Goal: Transaction & Acquisition: Purchase product/service

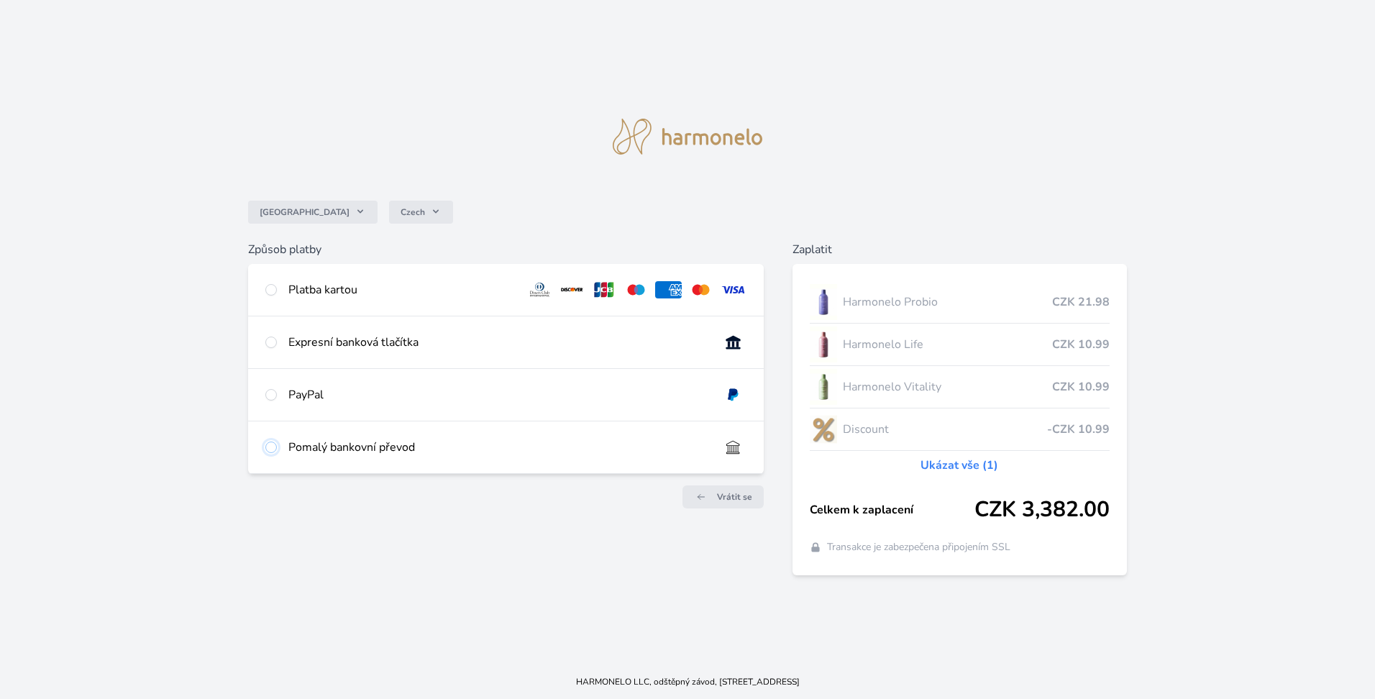
click at [270, 446] on input "radio" at bounding box center [271, 447] width 12 height 12
radio input "true"
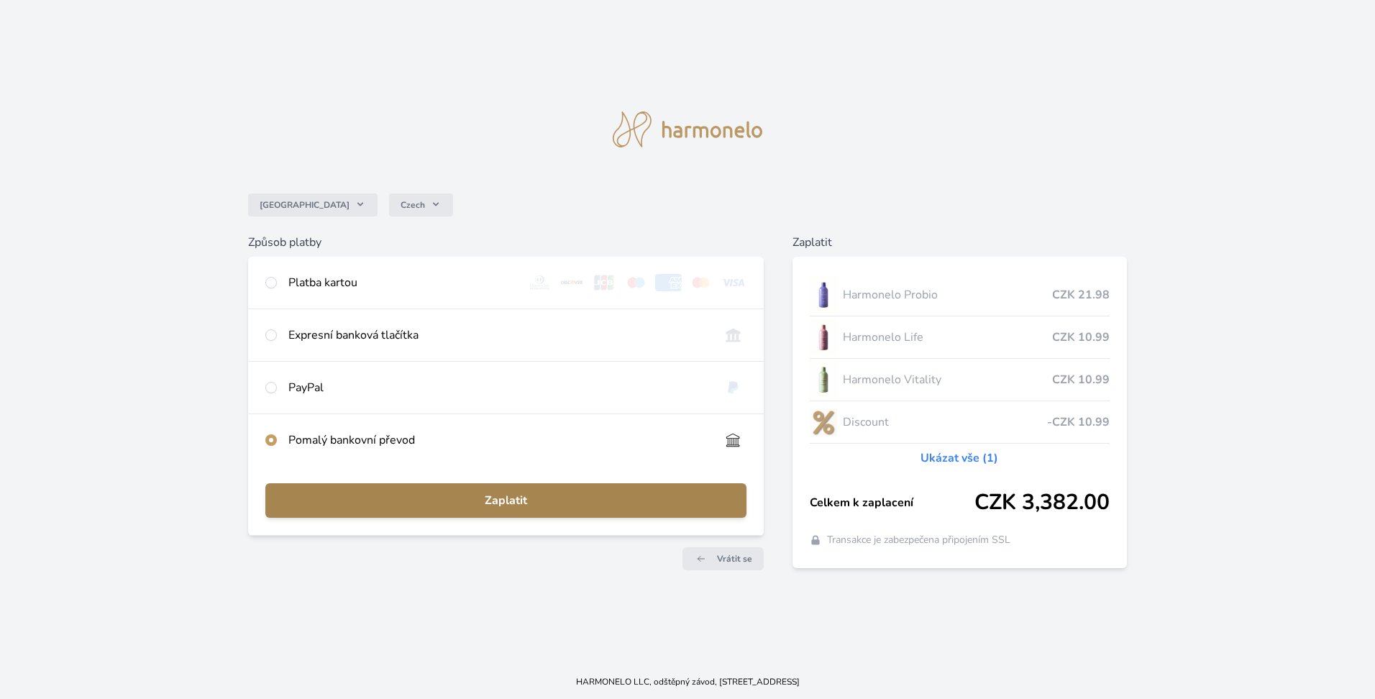
click at [503, 503] on span "Zaplatit" at bounding box center [506, 500] width 458 height 17
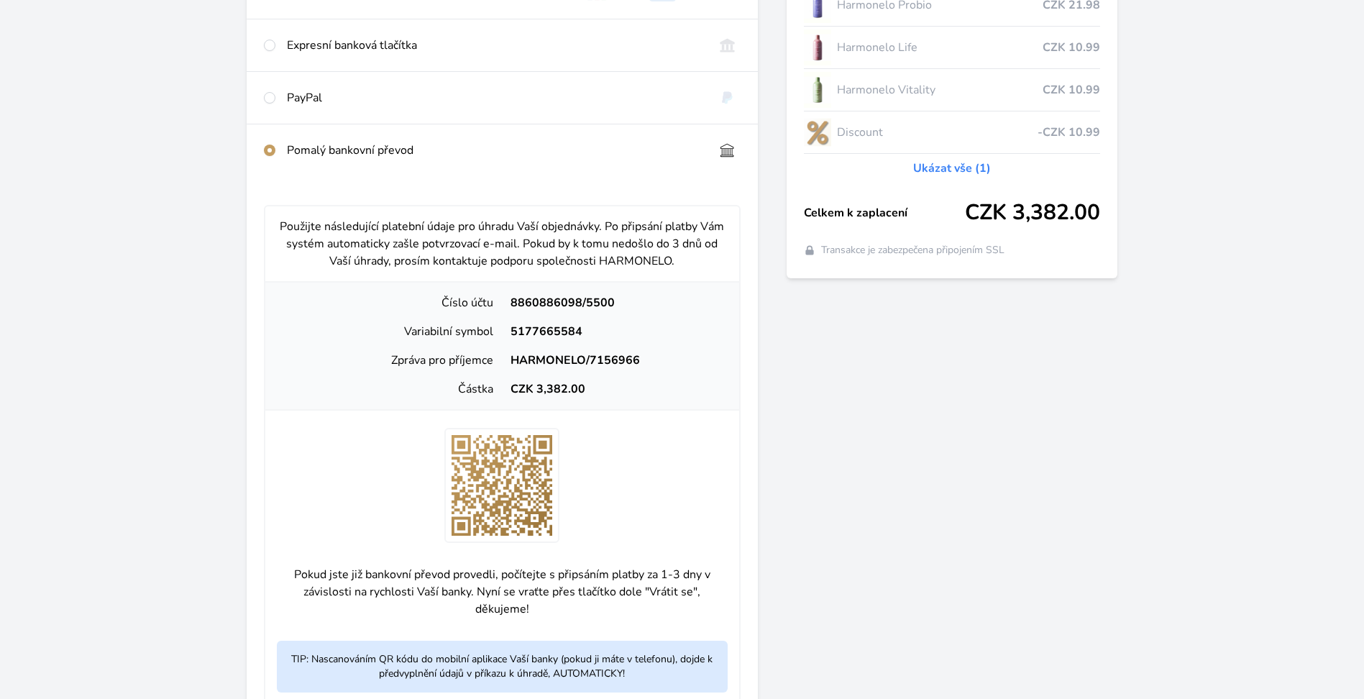
scroll to position [288, 0]
